Goal: Information Seeking & Learning: Learn about a topic

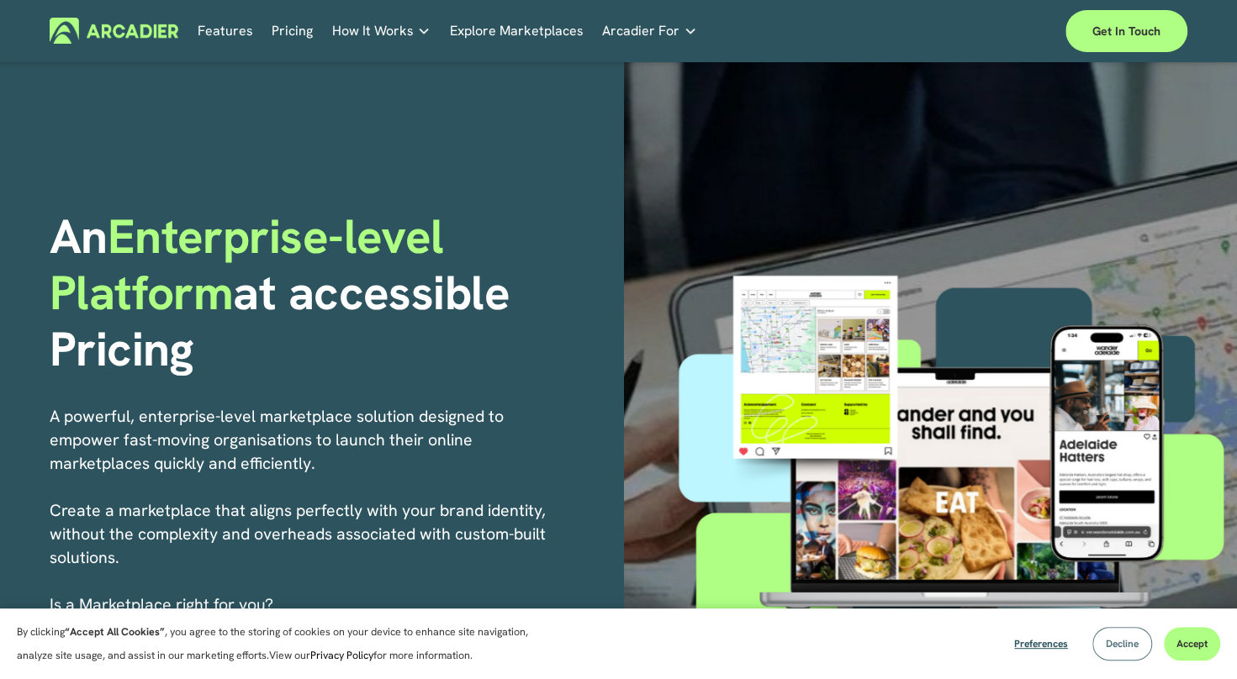
click at [1117, 652] on button "Decline" at bounding box center [1122, 644] width 60 height 34
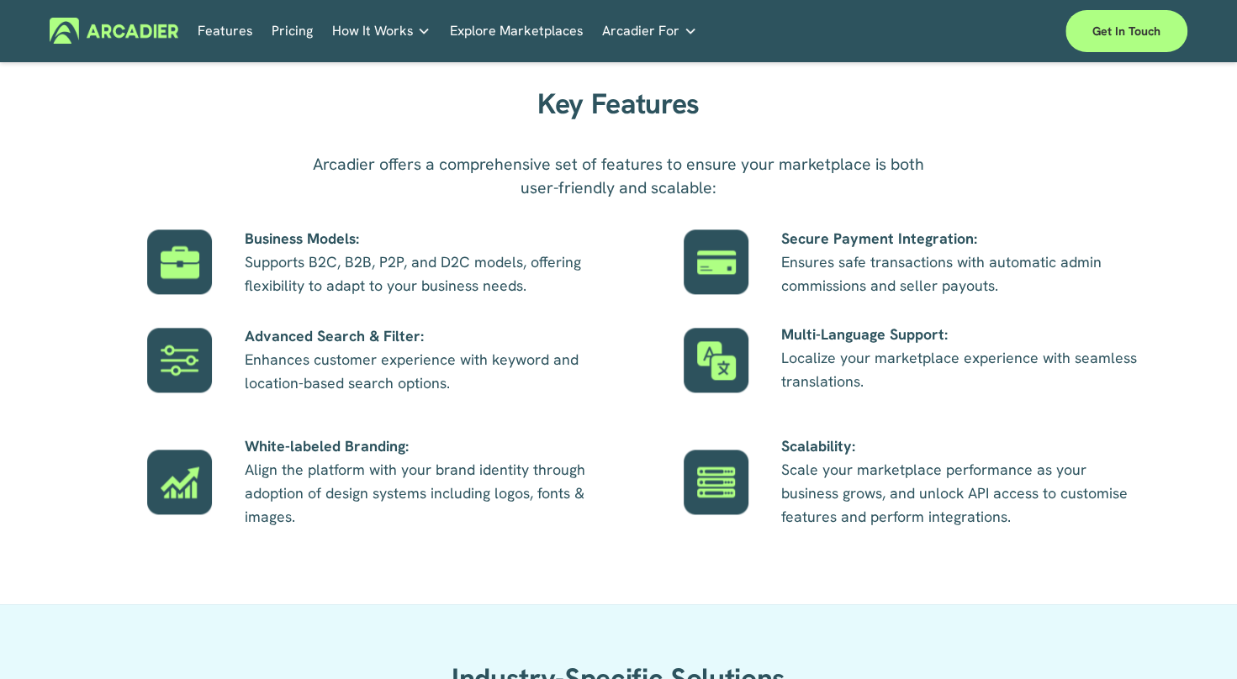
scroll to position [925, 0]
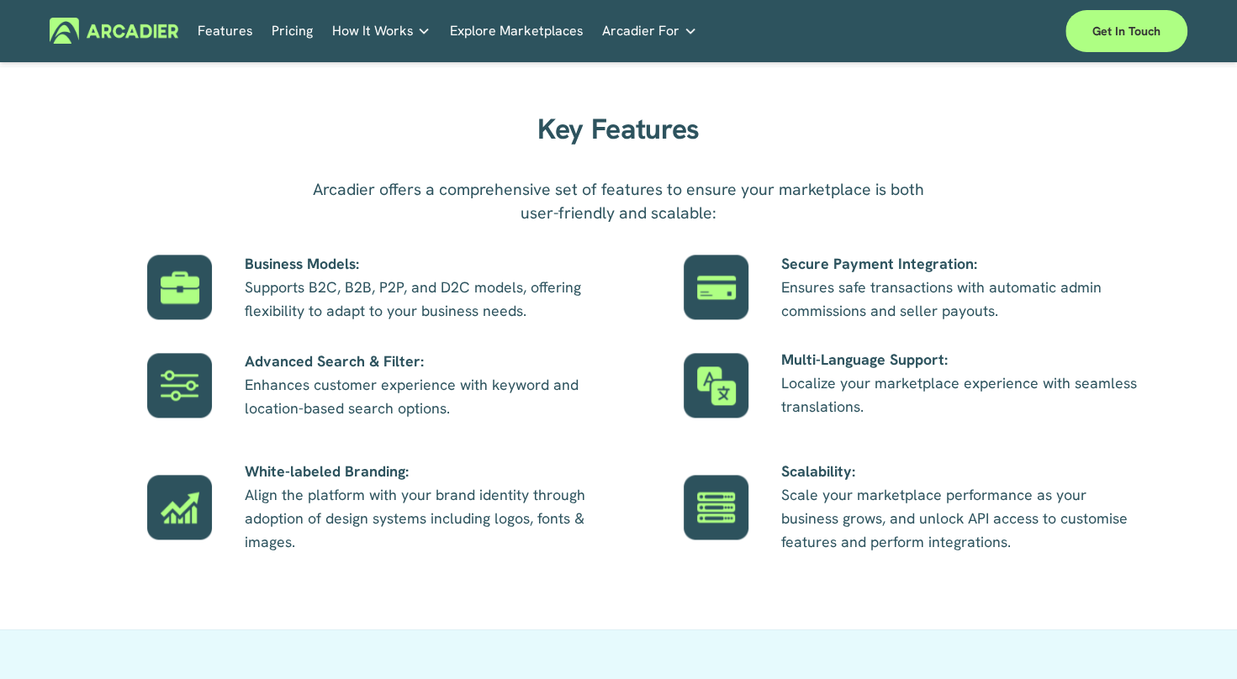
click at [344, 478] on strong "White-labeled Branding:" at bounding box center [327, 471] width 164 height 19
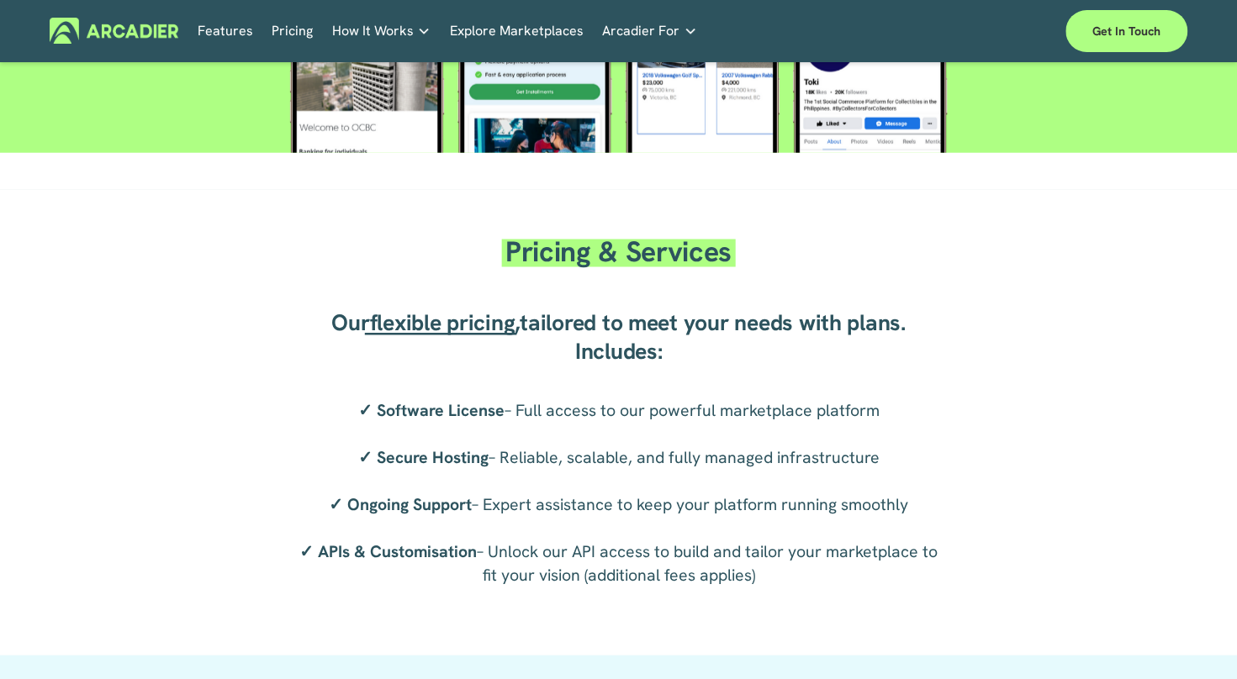
scroll to position [2606, 0]
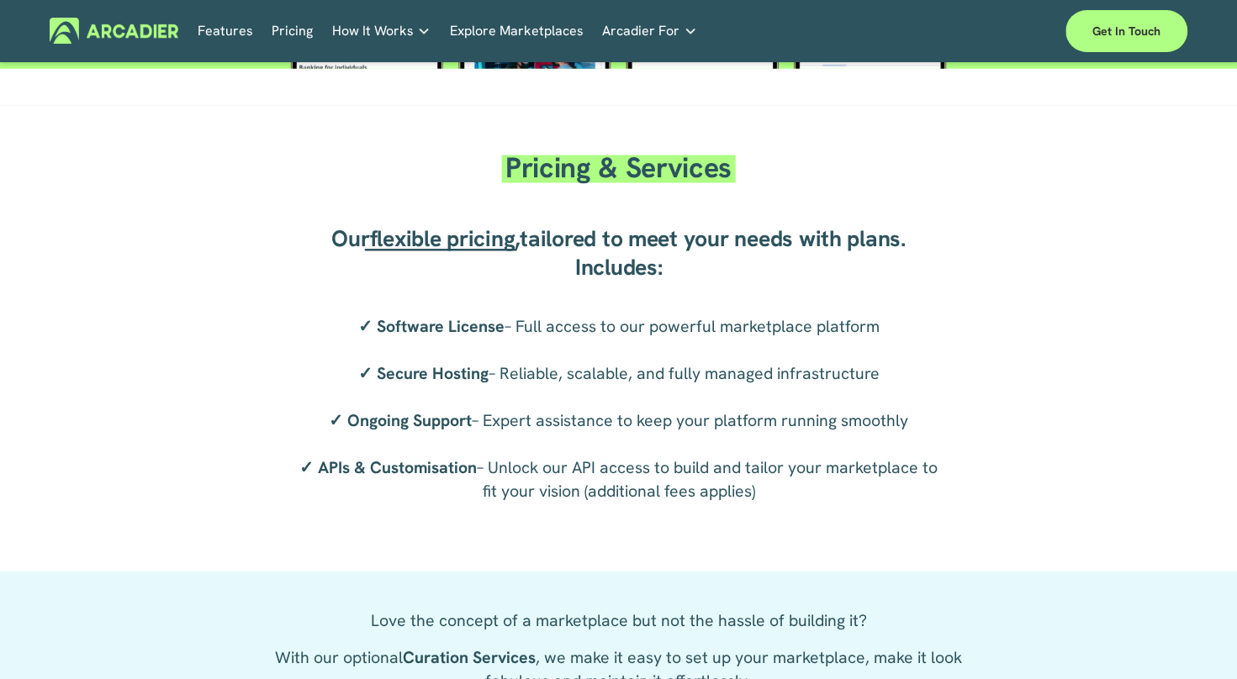
click at [488, 337] on strong "Software License" at bounding box center [441, 326] width 128 height 22
click at [737, 351] on p "✓ Software License – Full access to our powerful marketplace platform ✓ Secure …" at bounding box center [618, 408] width 650 height 188
drag, startPoint x: 573, startPoint y: 351, endPoint x: 420, endPoint y: 362, distance: 152.5
click at [420, 362] on p "✓ Software License – Full access to our powerful marketplace platform ✓ Secure …" at bounding box center [618, 408] width 650 height 188
drag, startPoint x: 377, startPoint y: 356, endPoint x: 883, endPoint y: 350, distance: 506.2
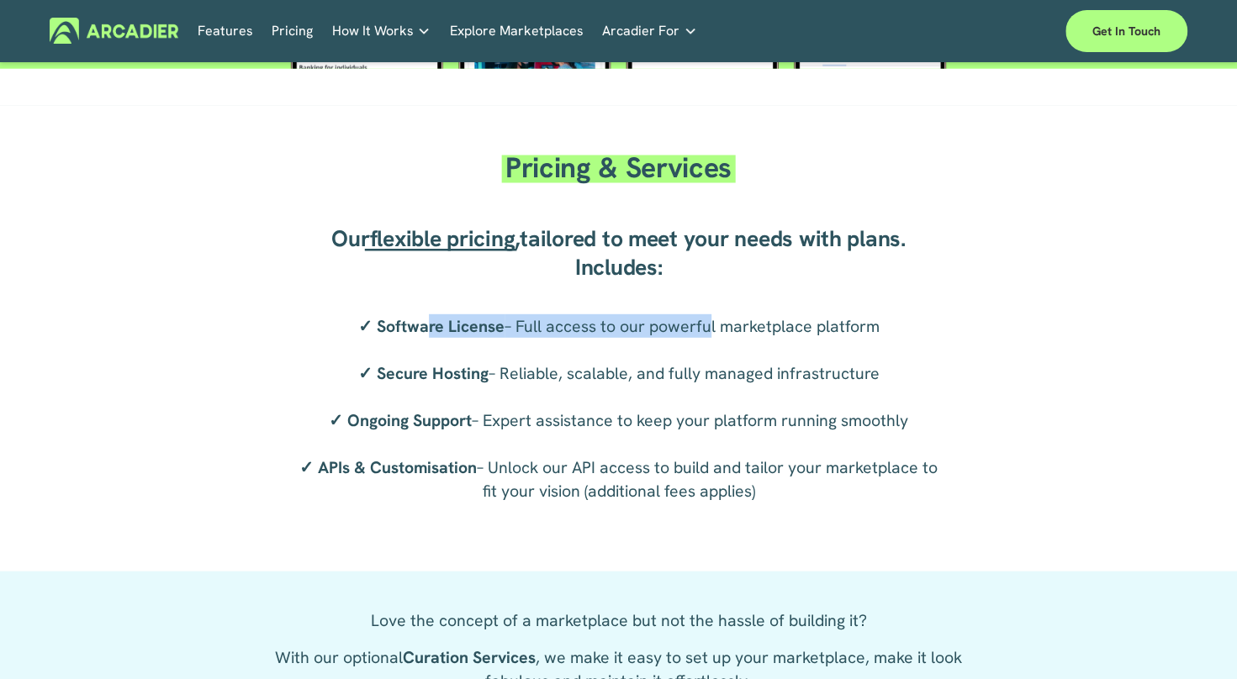
click at [883, 350] on p "✓ Software License – Full access to our powerful marketplace platform ✓ Secure …" at bounding box center [618, 408] width 650 height 188
click at [869, 379] on p "✓ Software License – Full access to our powerful marketplace platform ✓ Secure …" at bounding box center [618, 408] width 650 height 188
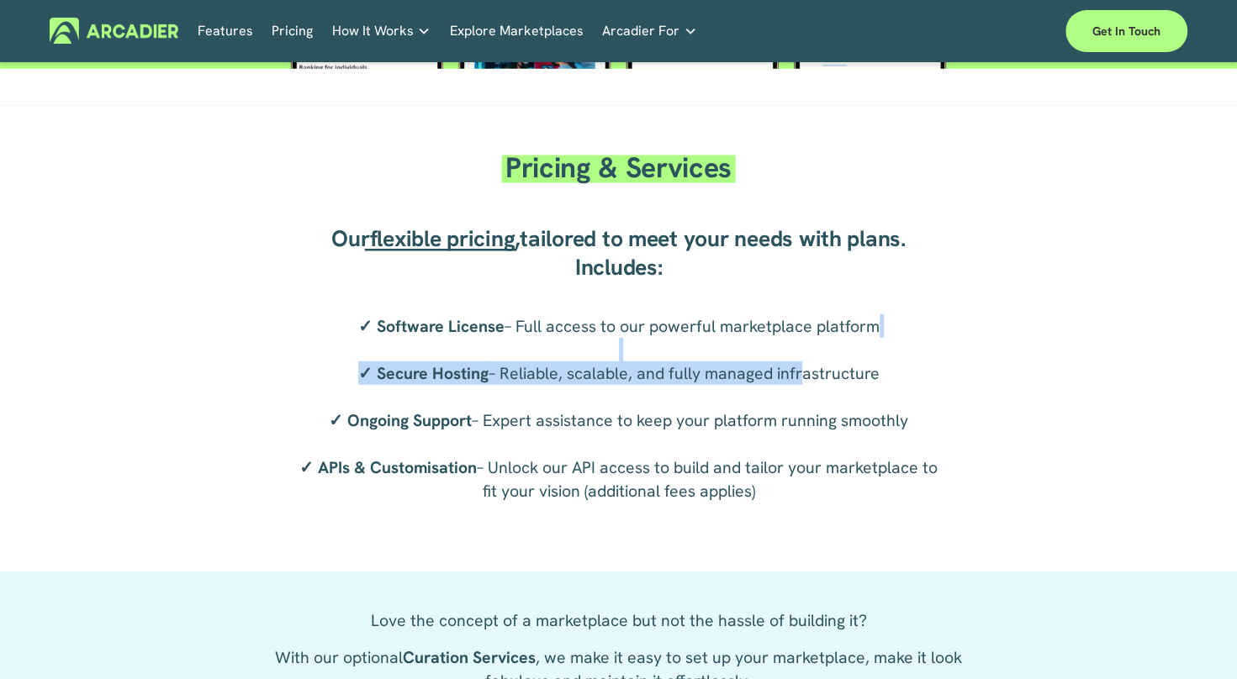
drag, startPoint x: 795, startPoint y: 387, endPoint x: 580, endPoint y: 385, distance: 214.4
click at [580, 385] on p "✓ Software License – Full access to our powerful marketplace platform ✓ Secure …" at bounding box center [618, 408] width 650 height 188
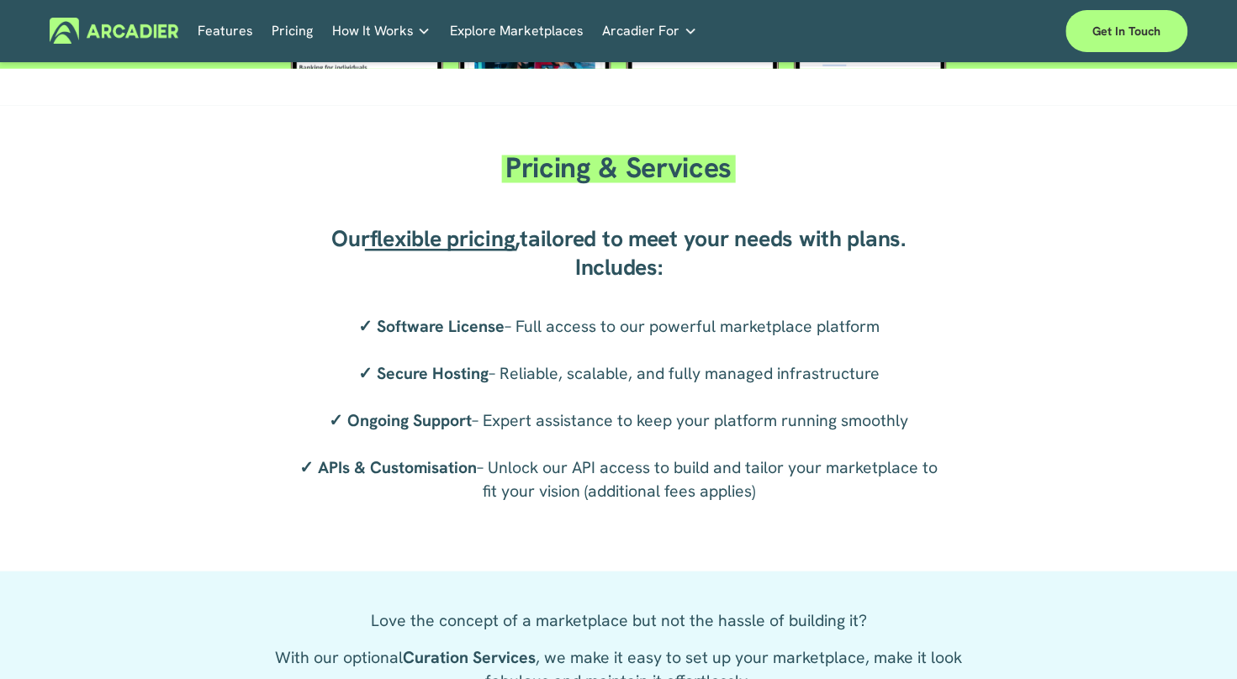
click at [498, 413] on p "✓ Software License – Full access to our powerful marketplace platform ✓ Secure …" at bounding box center [618, 408] width 650 height 188
drag, startPoint x: 345, startPoint y: 448, endPoint x: 917, endPoint y: 440, distance: 572.7
click at [917, 440] on p "✓ Software License – Full access to our powerful marketplace platform ✓ Secure …" at bounding box center [618, 408] width 650 height 188
click at [848, 256] on span "tailored to meet your needs with plans. Includes:" at bounding box center [715, 253] width 391 height 58
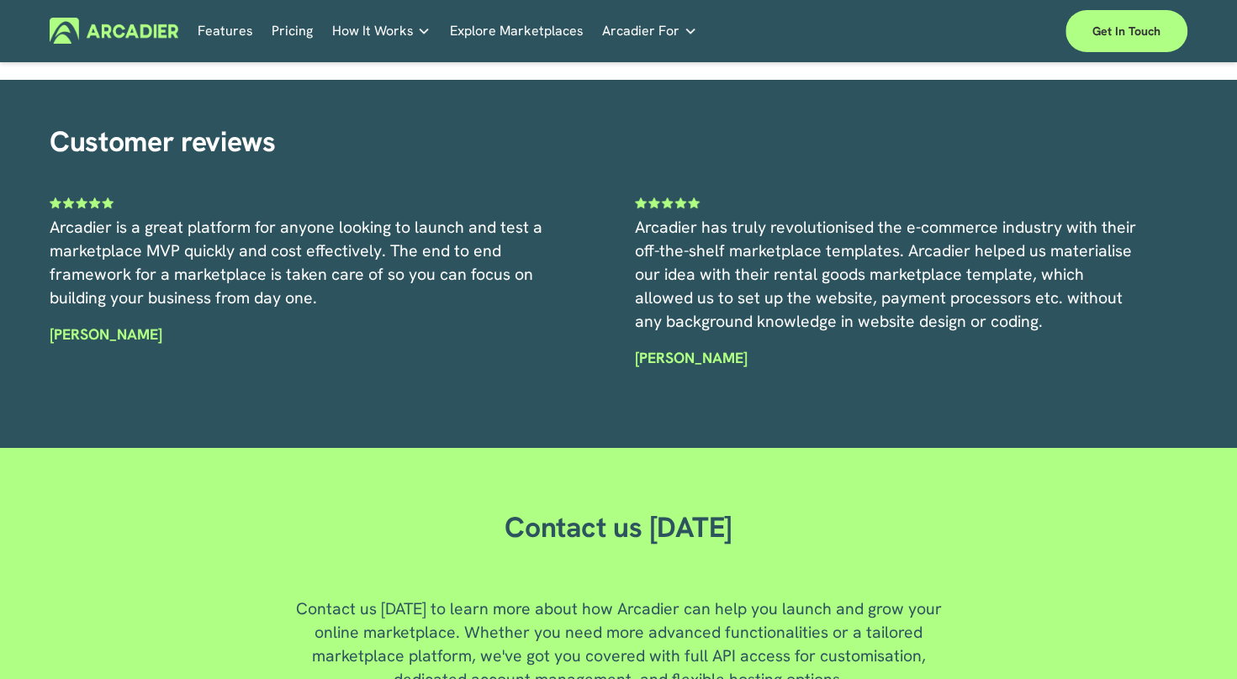
scroll to position [3952, 0]
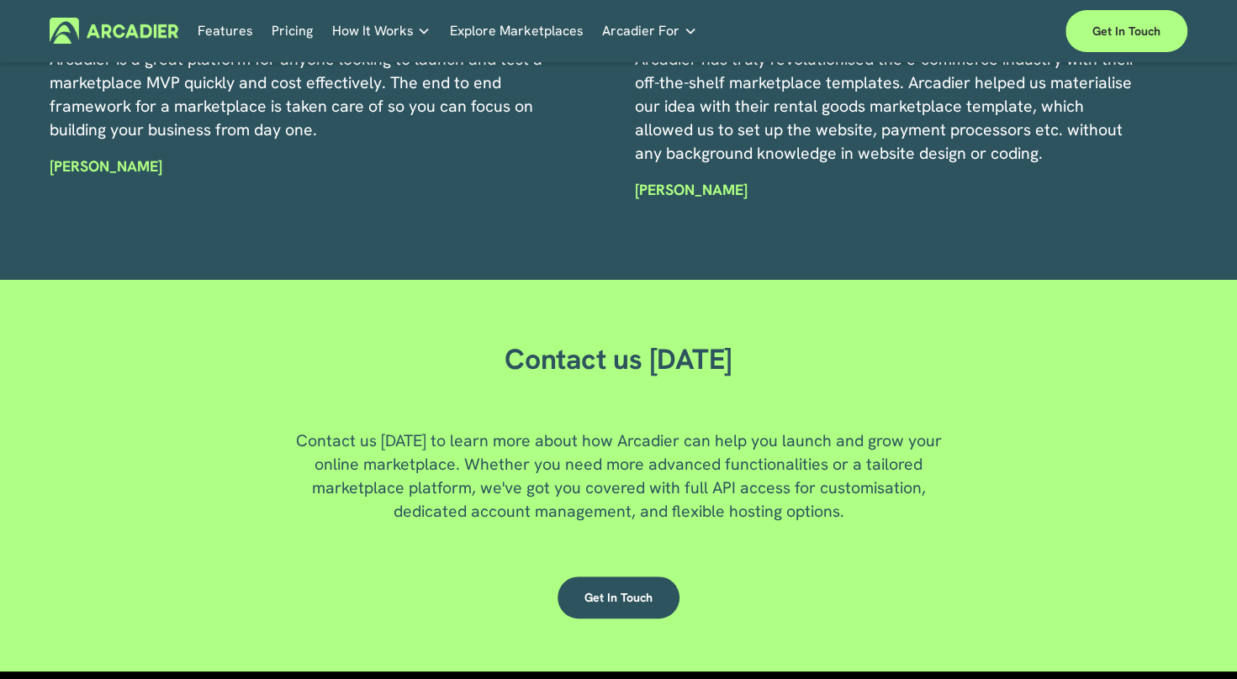
click at [316, 243] on div "Arcadier is a great platform for anyone looking to launch and test a marketplac…" at bounding box center [302, 145] width 504 height 196
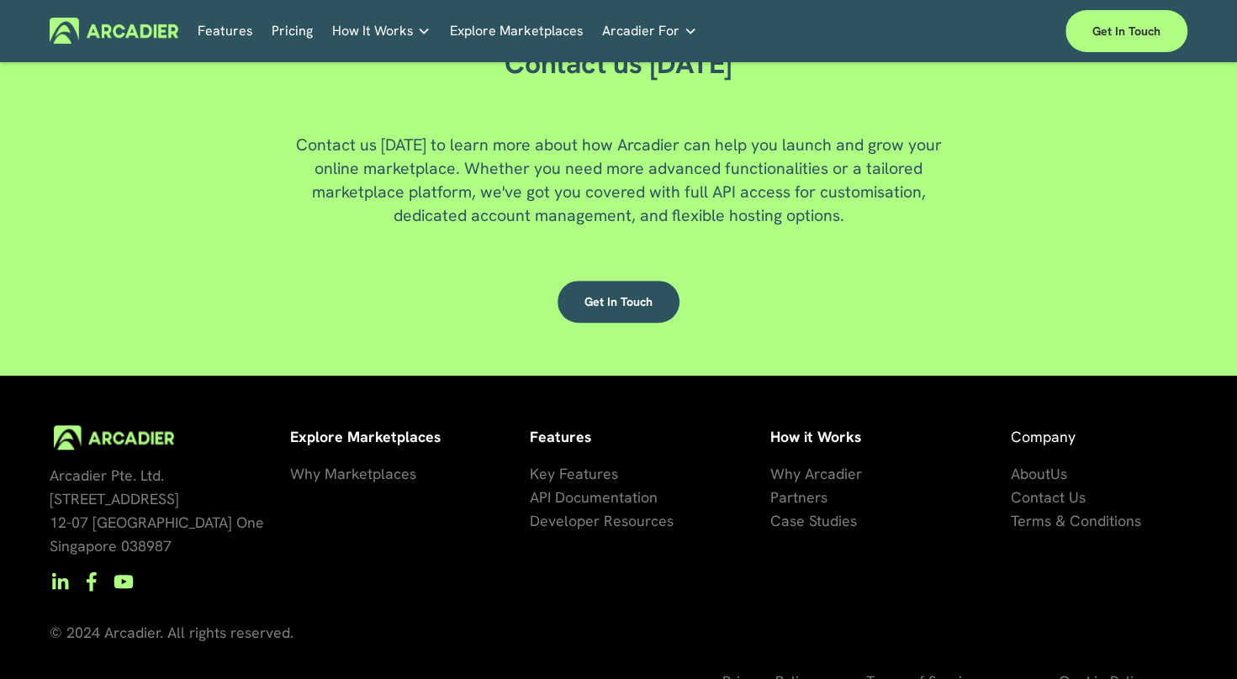
scroll to position [4164, 0]
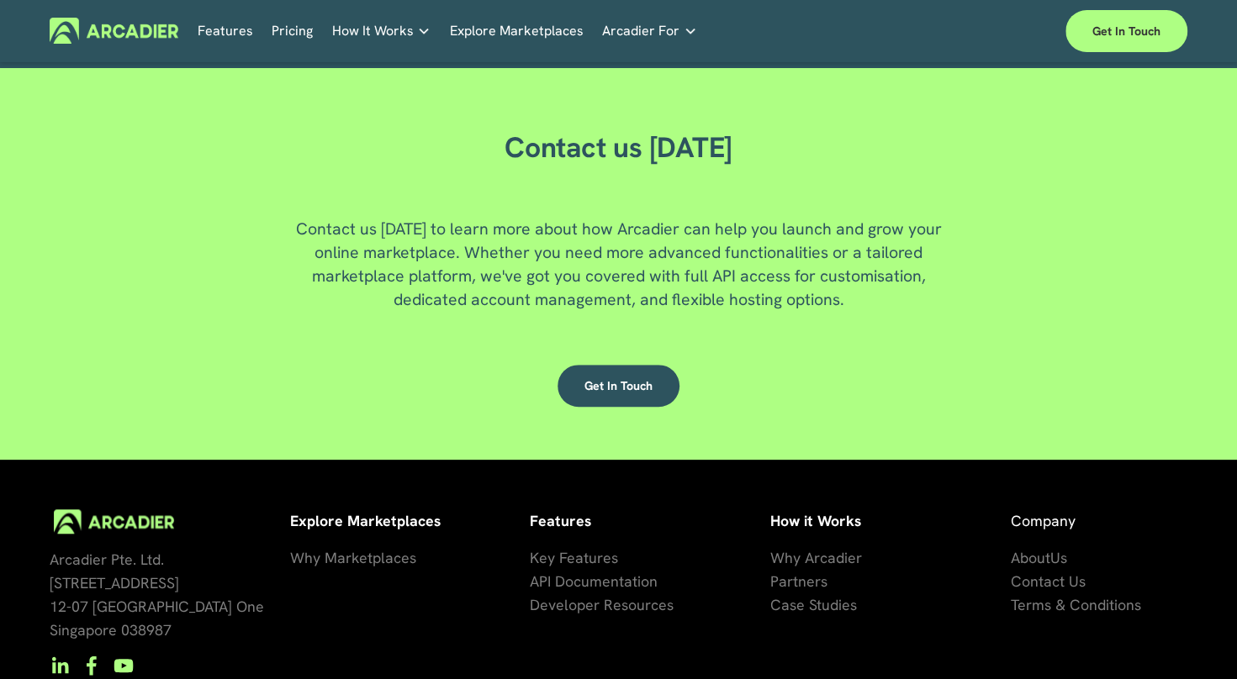
click at [757, 280] on p "Contact us [DATE] to learn more about how Arcadier can help you launch and grow…" at bounding box center [618, 264] width 650 height 94
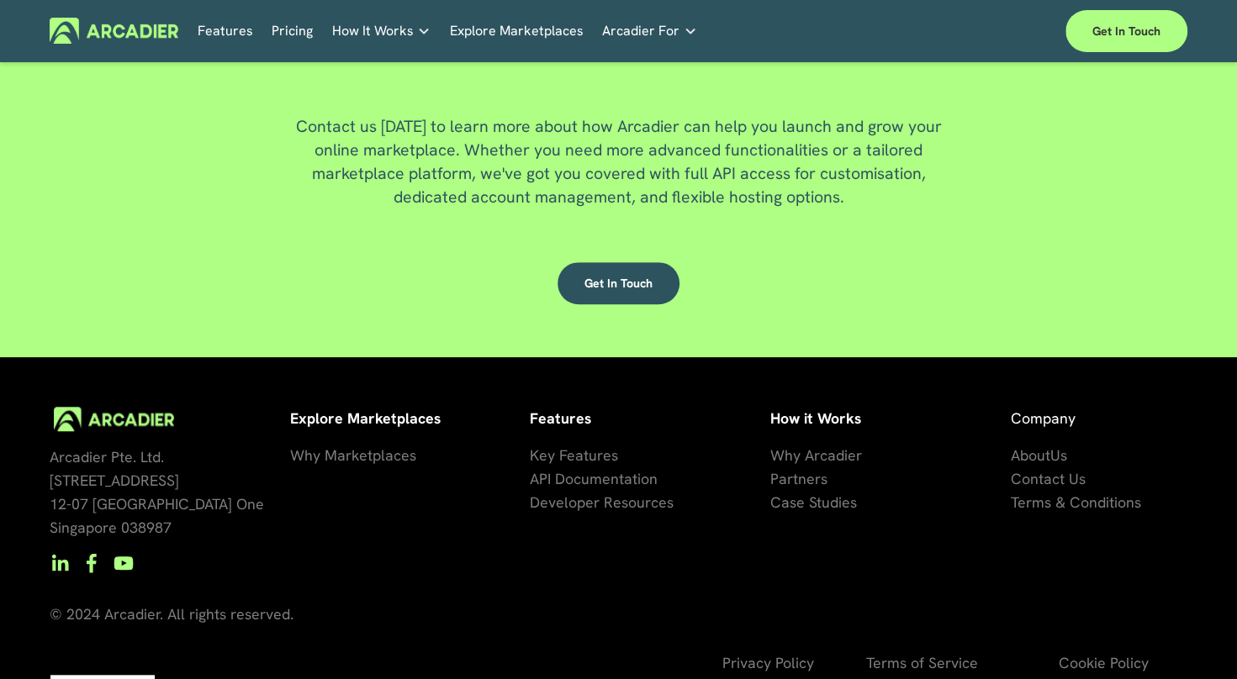
scroll to position [4332, 0]
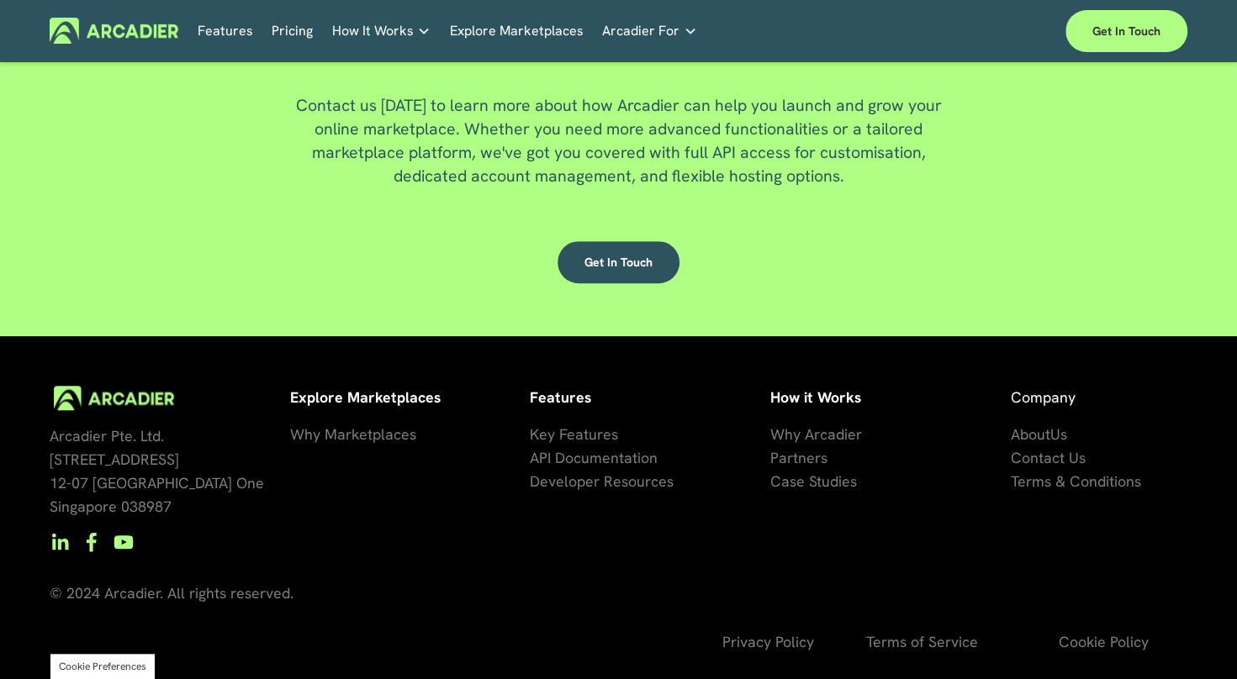
click at [1042, 430] on span "About" at bounding box center [1031, 434] width 40 height 19
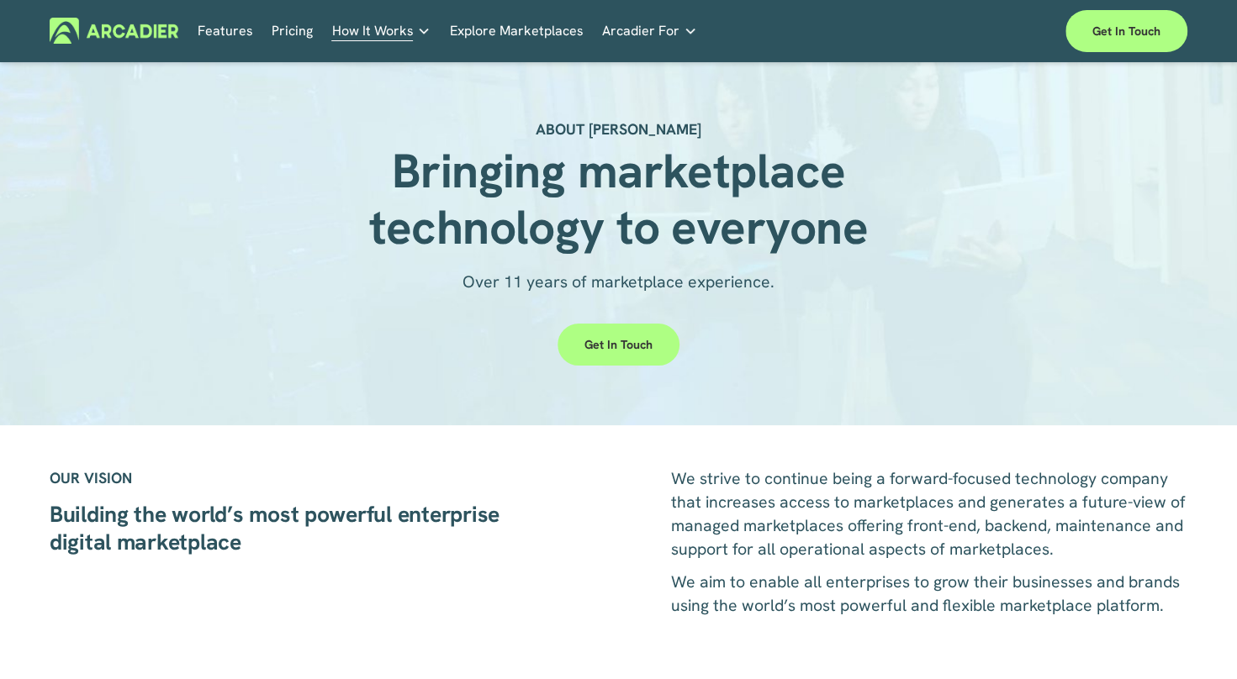
click at [0, 0] on div "About Us Building the world’s most powerful enterprise digital marketplace." at bounding box center [0, 0] width 0 height 0
click at [232, 24] on link "Features" at bounding box center [225, 31] width 55 height 26
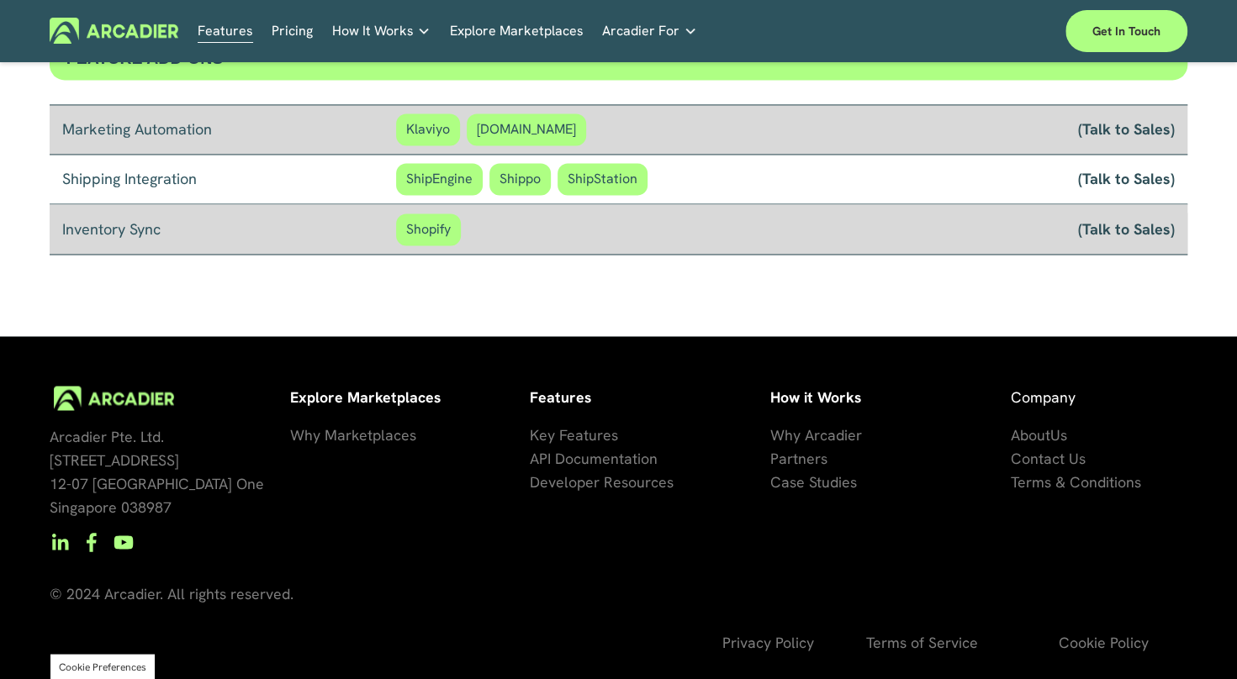
scroll to position [1446, 0]
click at [1053, 430] on span "Us" at bounding box center [1058, 434] width 17 height 19
click at [400, 427] on span "Why Marketplaces" at bounding box center [353, 434] width 126 height 19
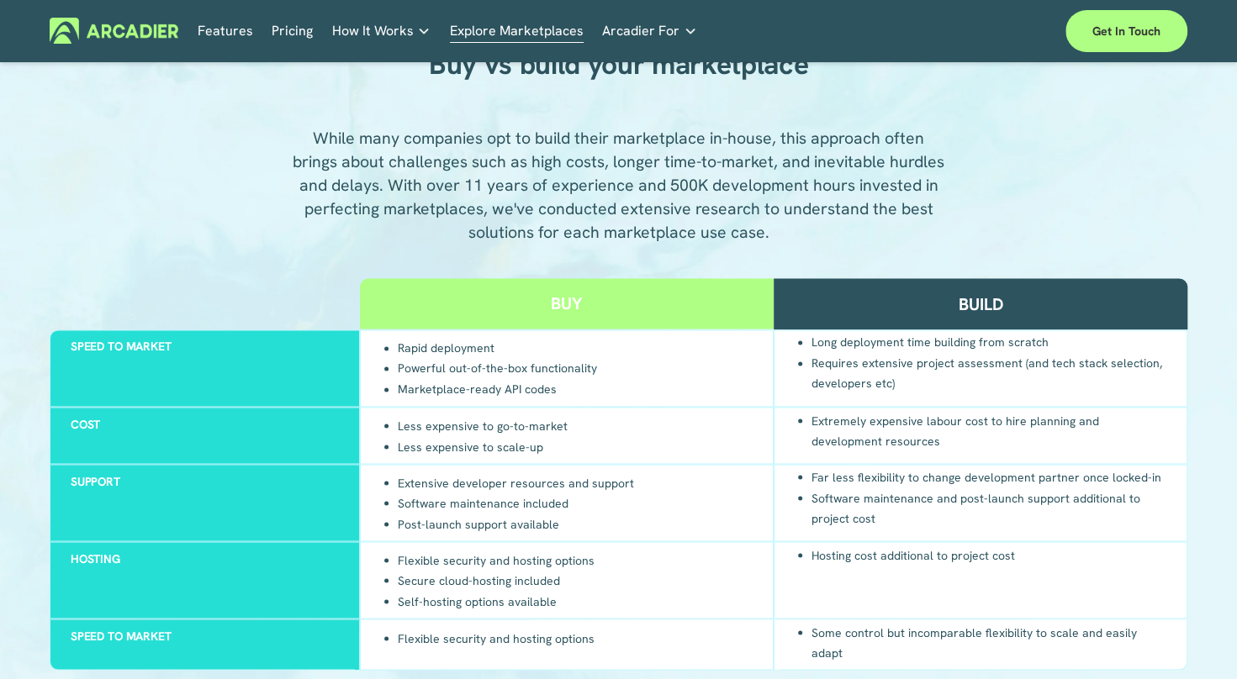
scroll to position [1434, 0]
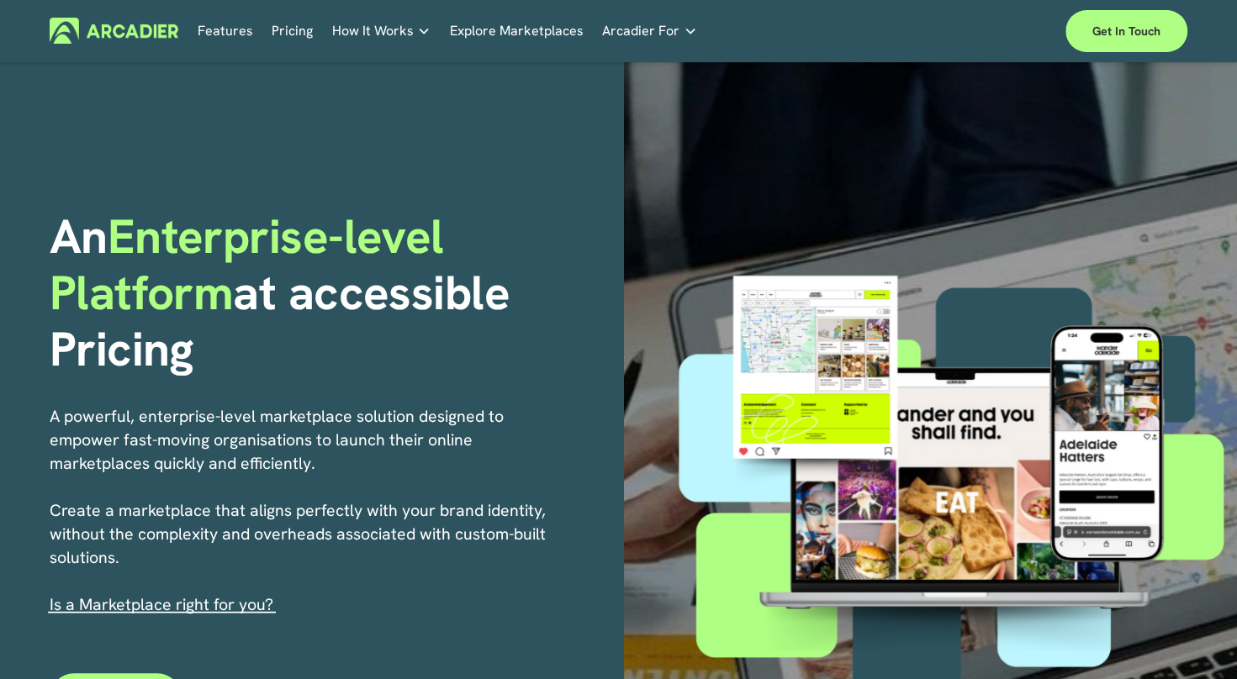
click at [508, 301] on h1 "An Enterprise-level Platform at accessible Pricing" at bounding box center [331, 293] width 563 height 168
